Goal: Task Accomplishment & Management: Use online tool/utility

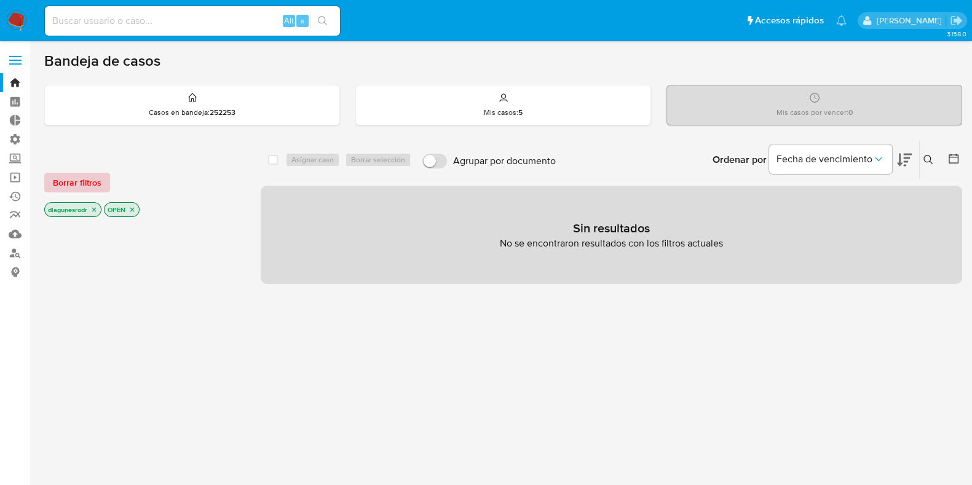
click at [65, 186] on span "Borrar filtros" at bounding box center [77, 182] width 49 height 17
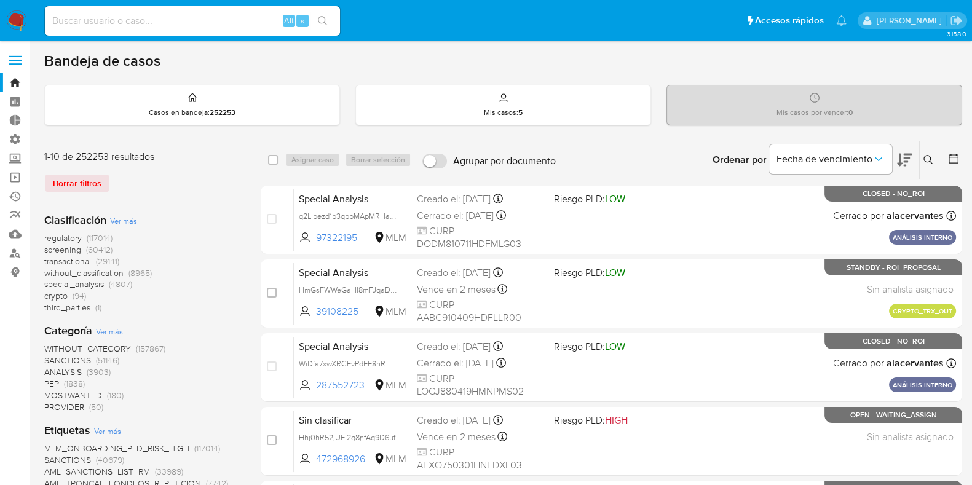
click at [927, 161] on icon at bounding box center [929, 160] width 10 height 10
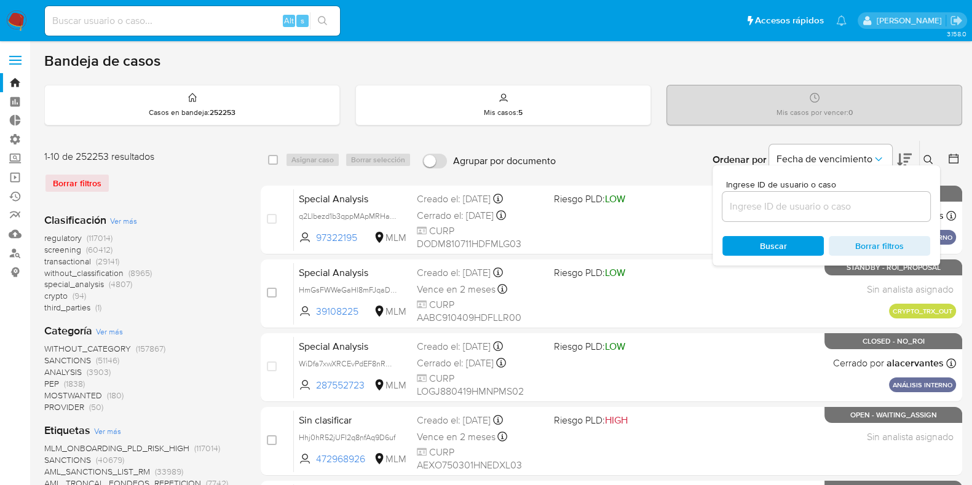
click at [831, 202] on input at bounding box center [827, 207] width 208 height 16
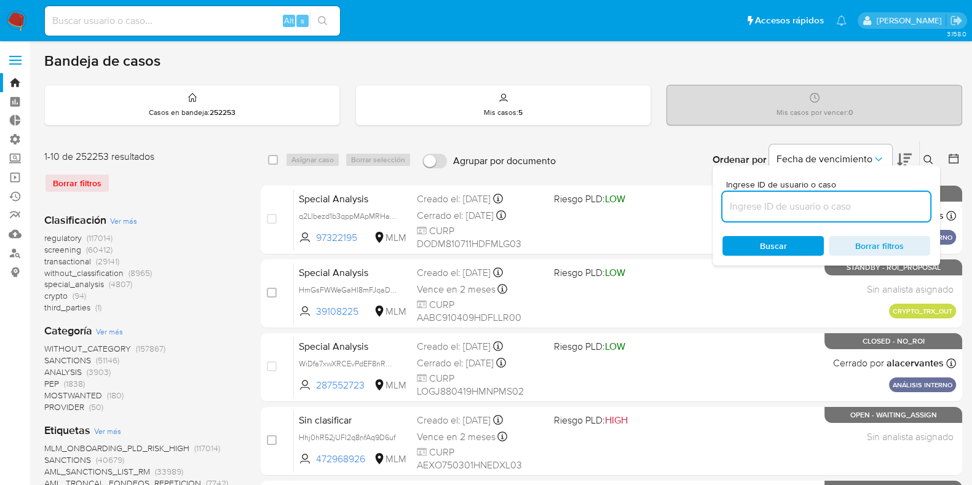
paste input "ydgarYDZ6JYPGNnAEC4SRWdn"
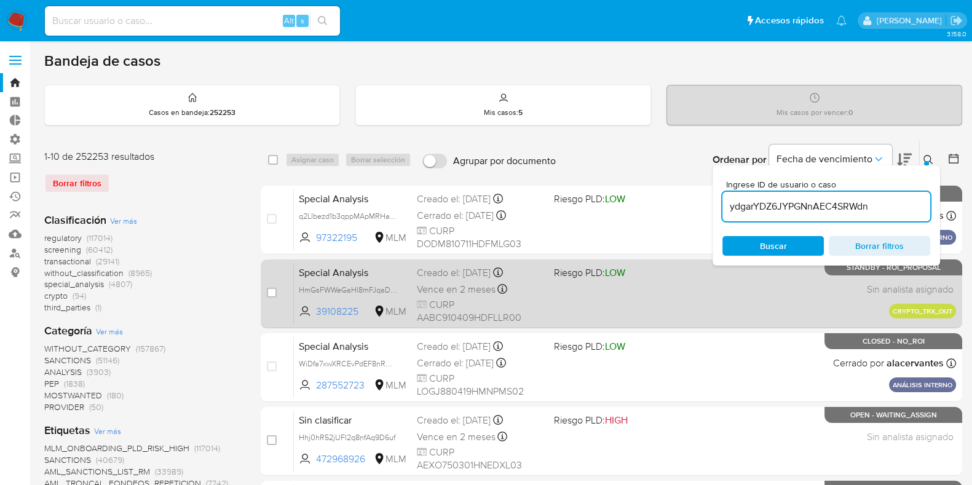
type input "ydgarYDZ6JYPGNnAEC4SRWdn"
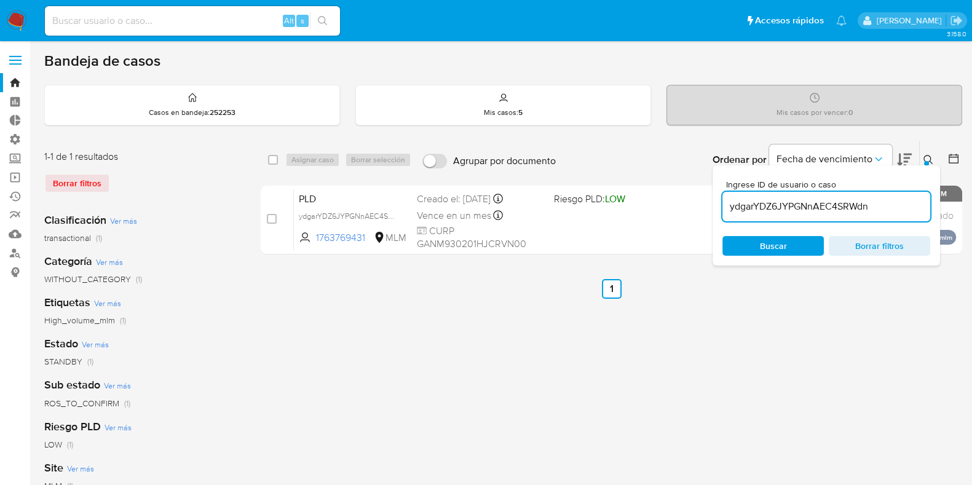
click at [929, 141] on div "Ingrese ID de usuario o caso ydgarYDZ6JYPGNnAEC4SRWdn Buscar Borrar filtros" at bounding box center [929, 160] width 21 height 38
click at [928, 165] on div "Ingrese ID de usuario o caso ydgarYDZ6JYPGNnAEC4SRWdn Buscar Borrar filtros" at bounding box center [827, 215] width 228 height 100
click at [927, 151] on div "Ingrese ID de usuario o caso ydgarYDZ6JYPGNnAEC4SRWdn Buscar Borrar filtros" at bounding box center [929, 160] width 21 height 38
click at [926, 161] on div at bounding box center [926, 163] width 5 height 5
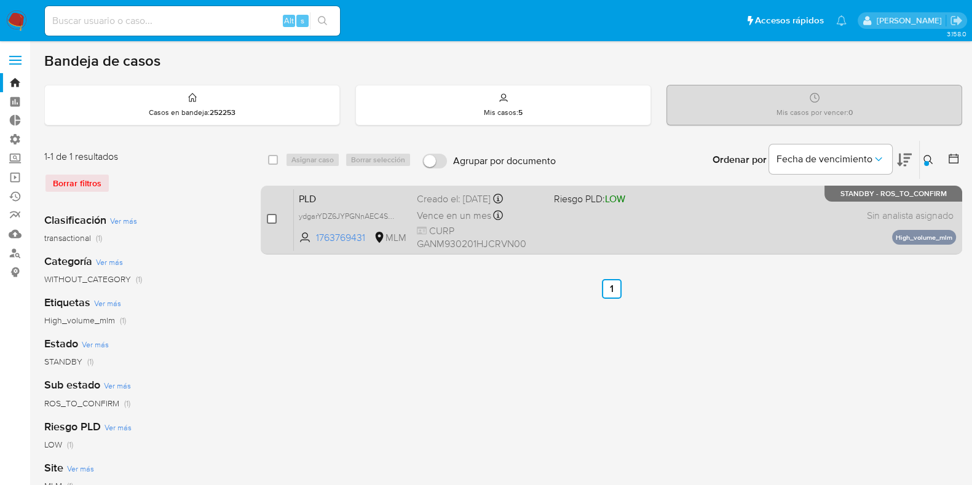
click at [271, 218] on input "checkbox" at bounding box center [272, 219] width 10 height 10
checkbox input "true"
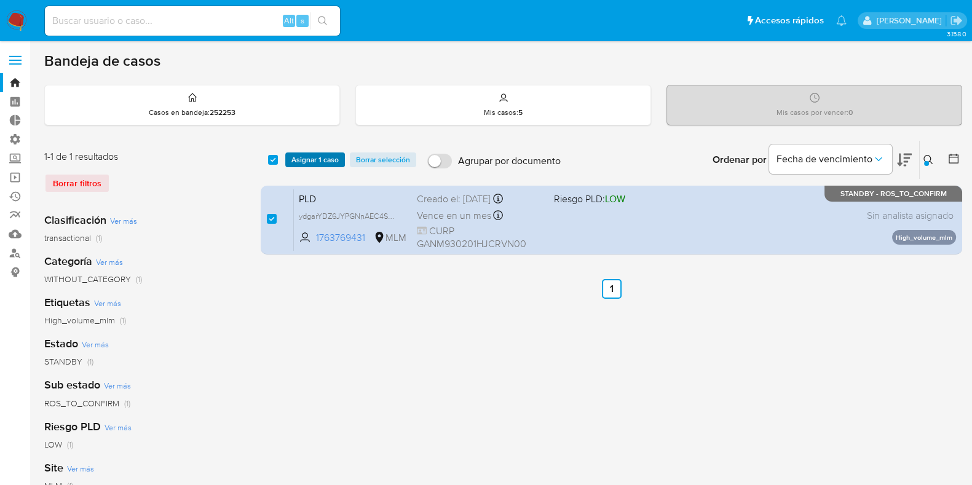
click at [311, 159] on span "Asignar 1 caso" at bounding box center [315, 160] width 47 height 12
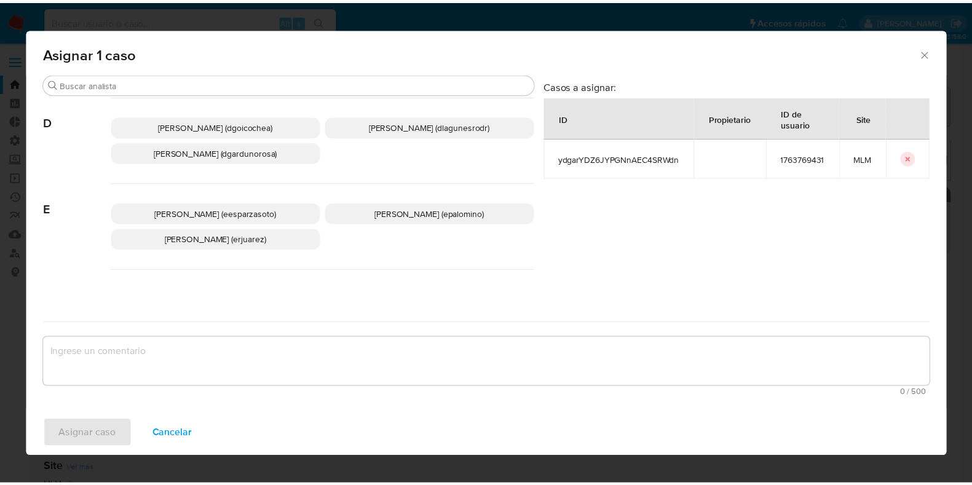
scroll to position [231, 0]
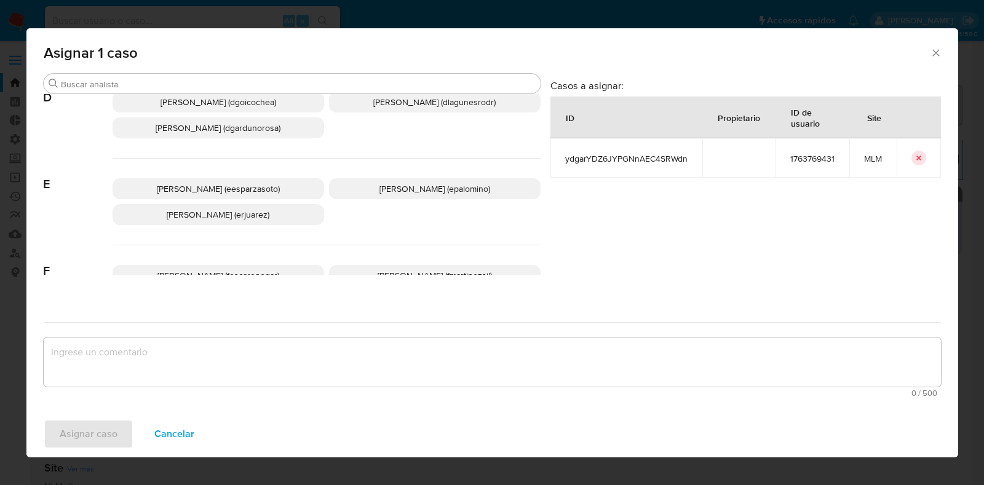
click at [384, 103] on span "[PERSON_NAME] (dlagunesrodr)" at bounding box center [434, 102] width 122 height 12
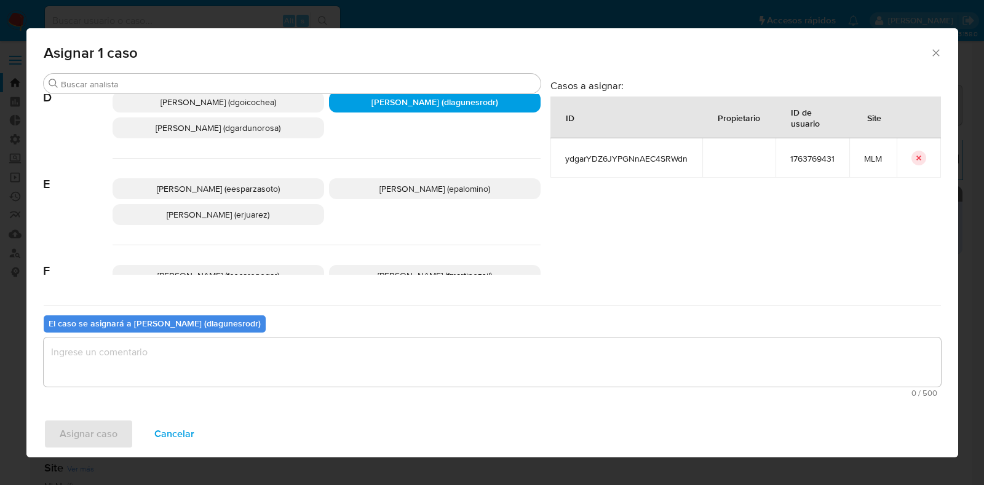
click at [250, 348] on textarea "assign-modal" at bounding box center [492, 362] width 897 height 49
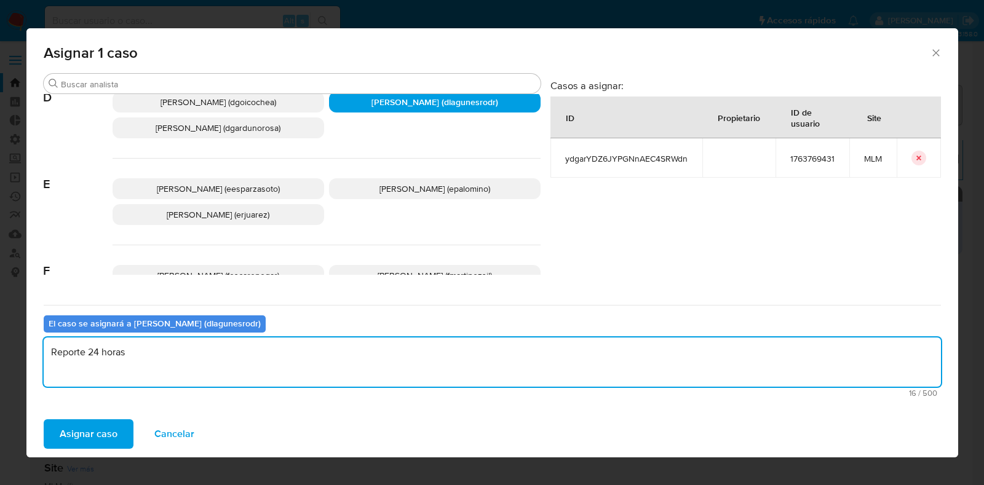
type textarea "Reporte 24 horas"
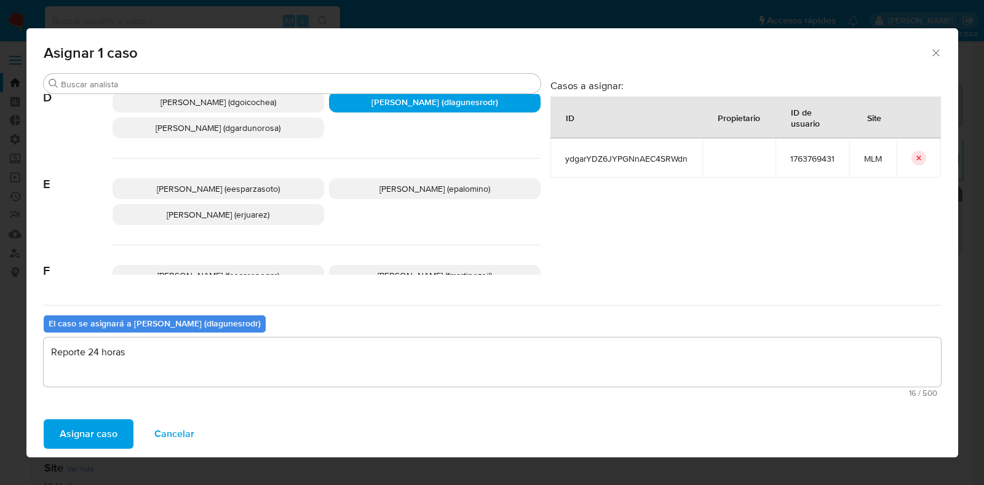
click at [44, 419] on button "Asignar caso" at bounding box center [89, 434] width 90 height 30
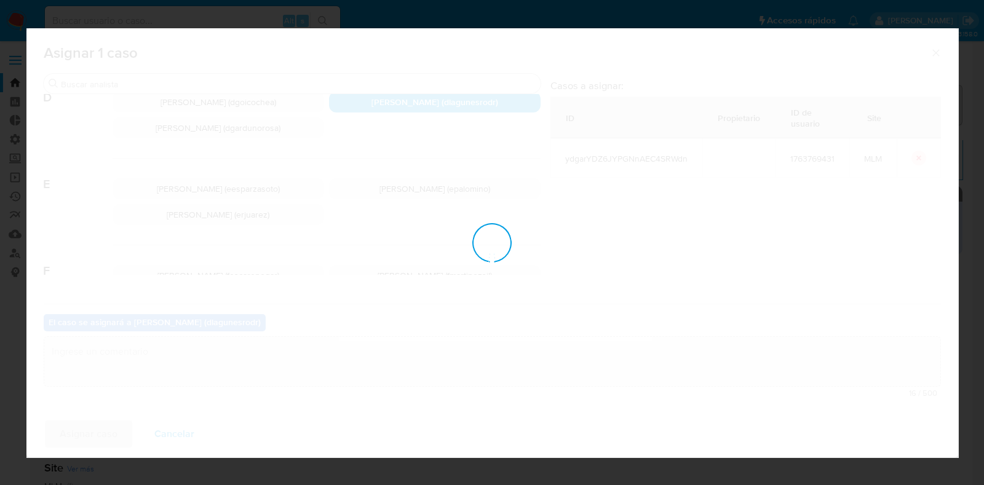
checkbox input "false"
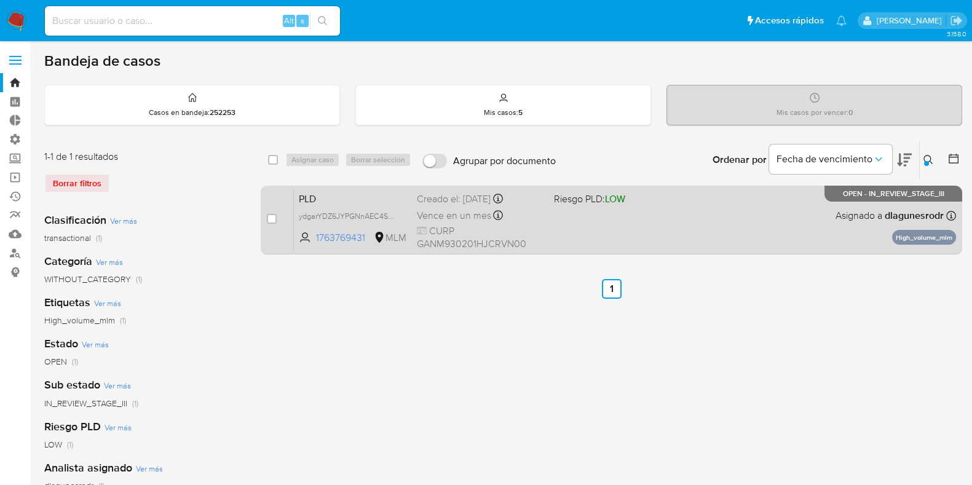
click at [336, 200] on span "PLD" at bounding box center [353, 198] width 108 height 16
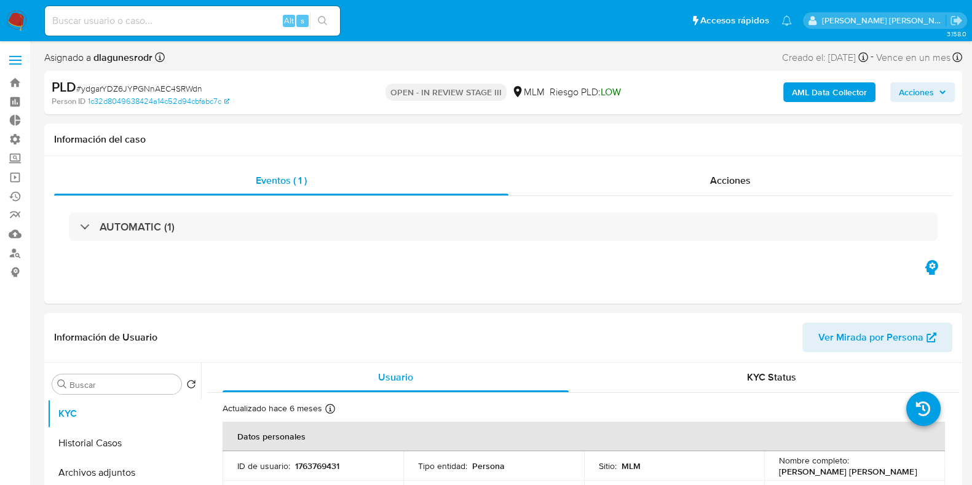
select select "10"
click at [916, 88] on span "Acciones" at bounding box center [916, 92] width 35 height 20
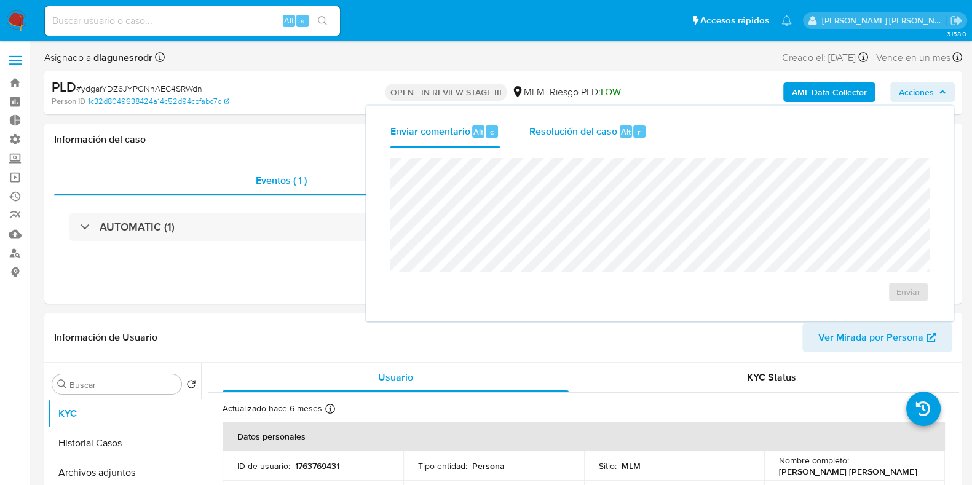
click at [566, 132] on span "Resolución del caso" at bounding box center [574, 131] width 88 height 14
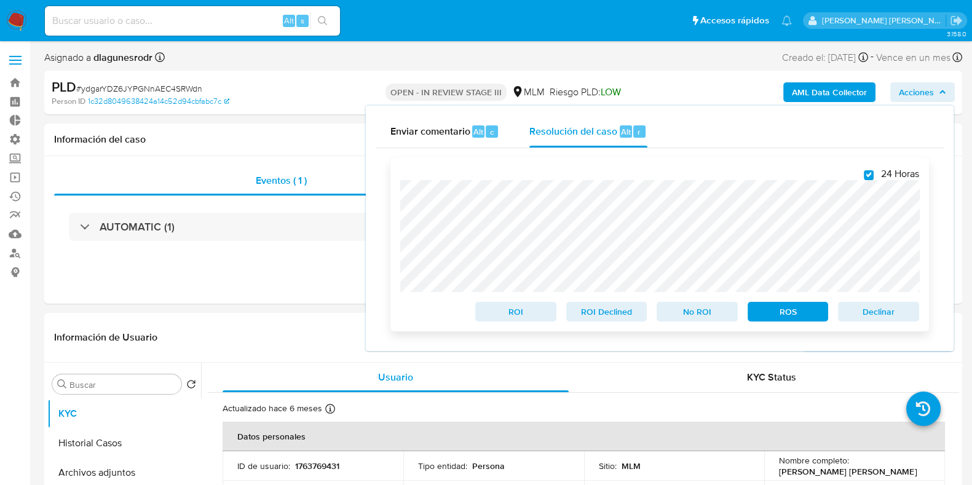
click at [796, 320] on span "ROS" at bounding box center [788, 311] width 64 height 17
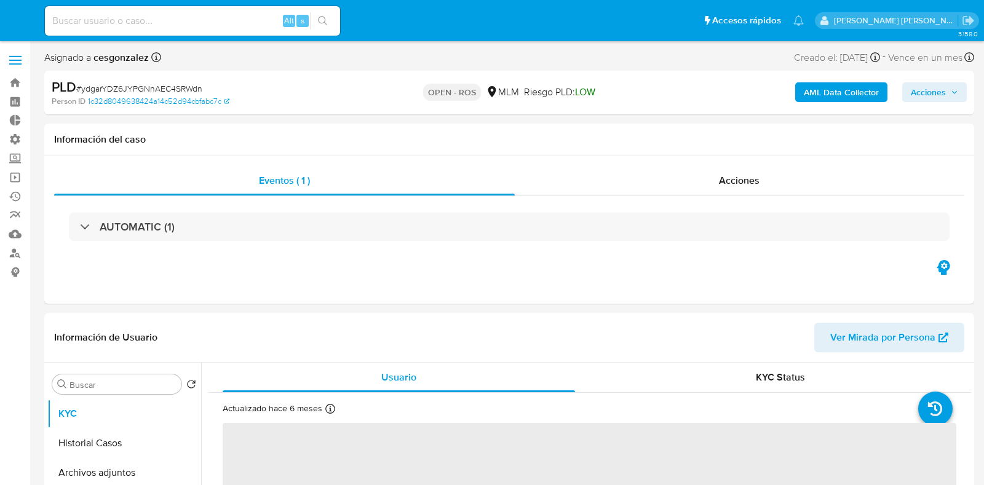
select select "10"
